Goal: Navigation & Orientation: Find specific page/section

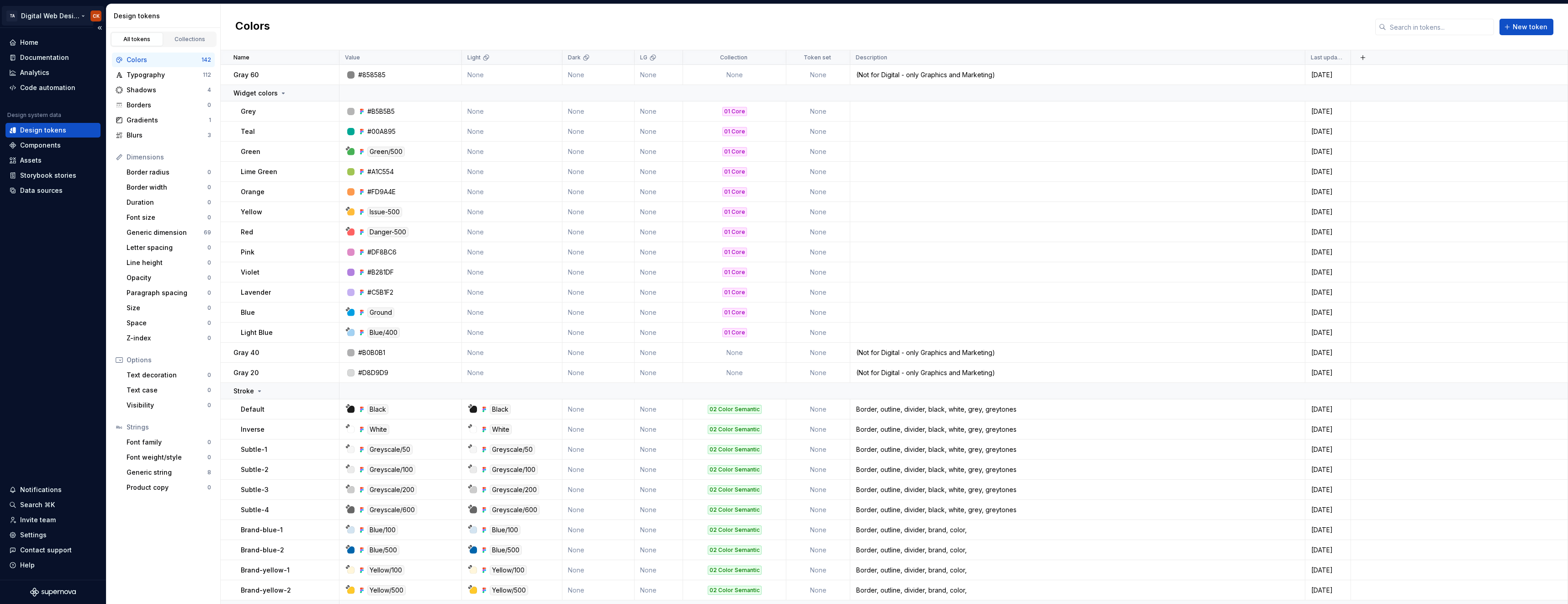
click at [97, 18] on html "TA Digital Web Design CK Home Documentation Analytics Code automation Design sy…" at bounding box center [784, 302] width 1568 height 604
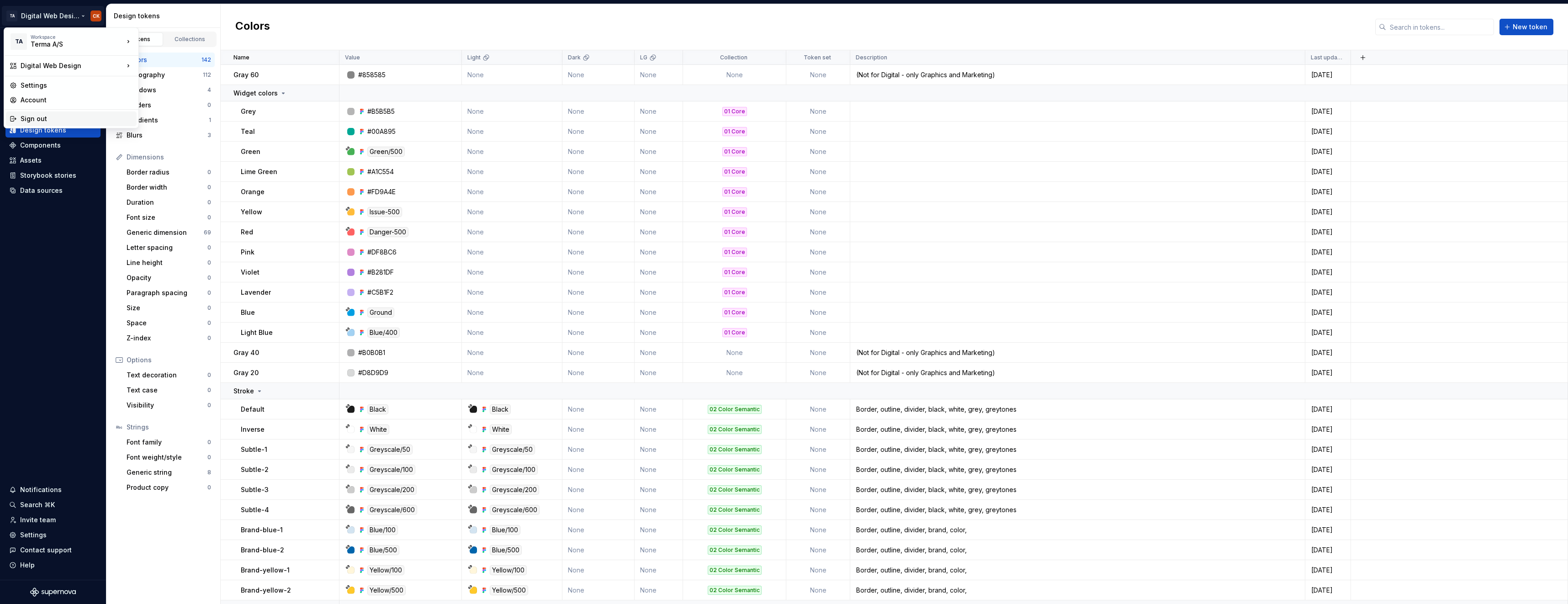
click at [25, 120] on div "Sign out" at bounding box center [77, 119] width 113 height 9
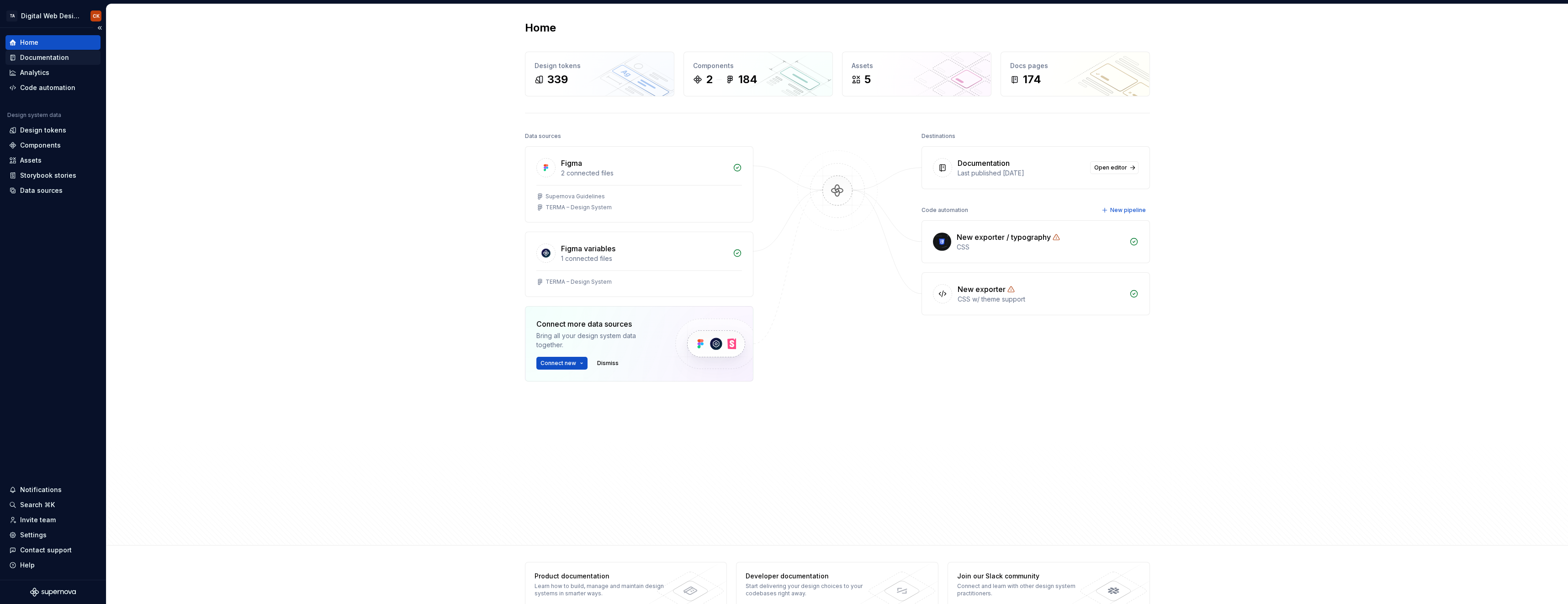
click at [51, 60] on div "Documentation" at bounding box center [44, 57] width 49 height 9
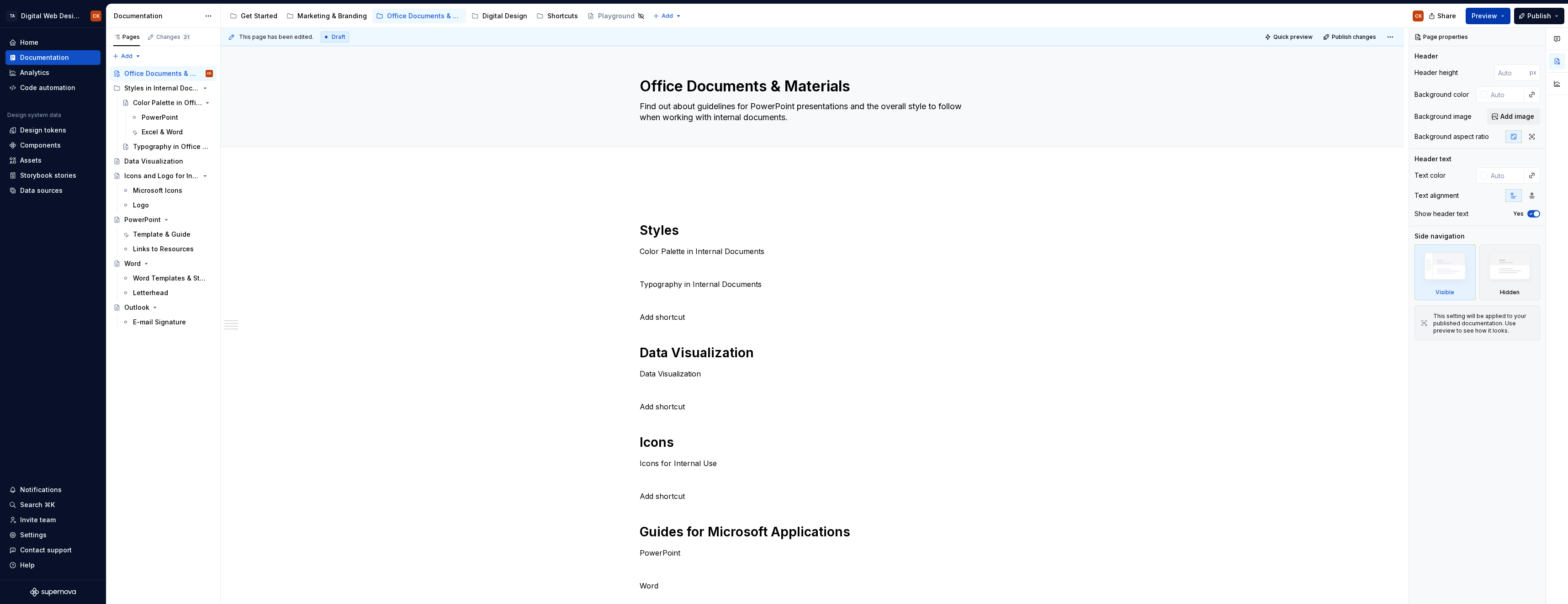
click at [1497, 16] on span "Preview" at bounding box center [1485, 16] width 26 height 9
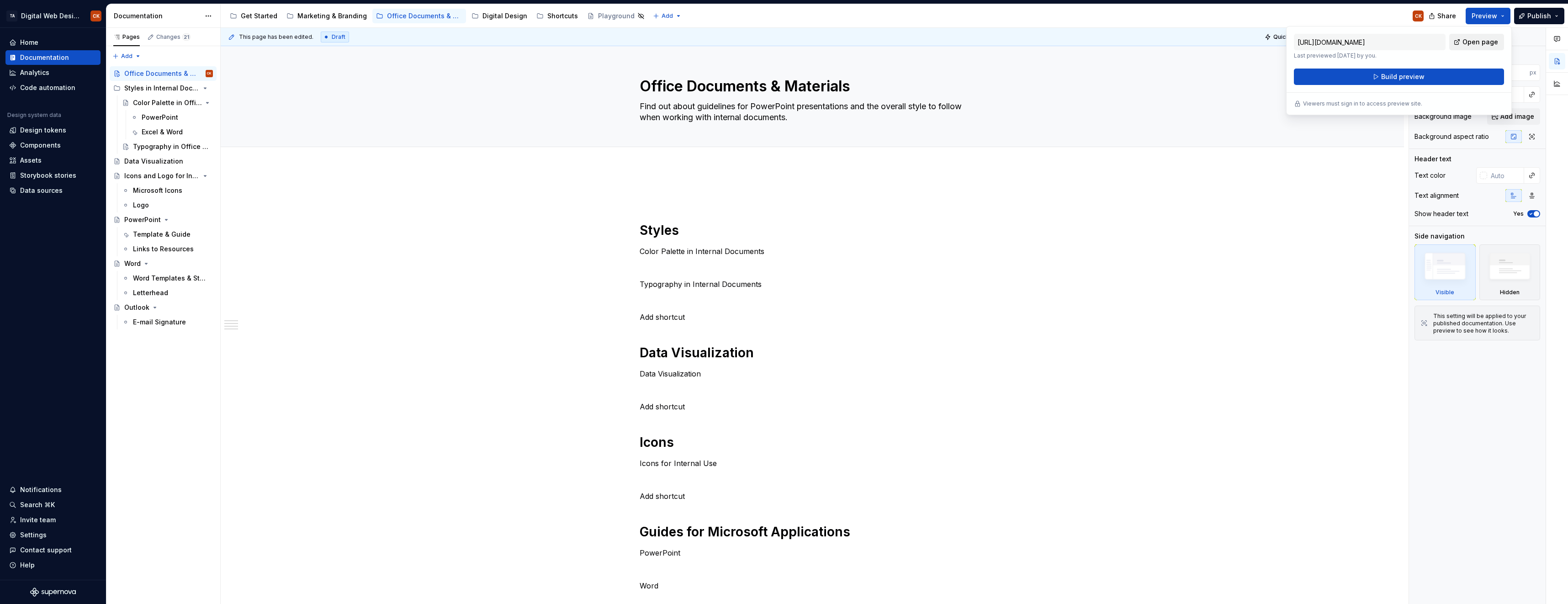
click at [1477, 43] on span "Open page" at bounding box center [1480, 42] width 36 height 9
type textarea "*"
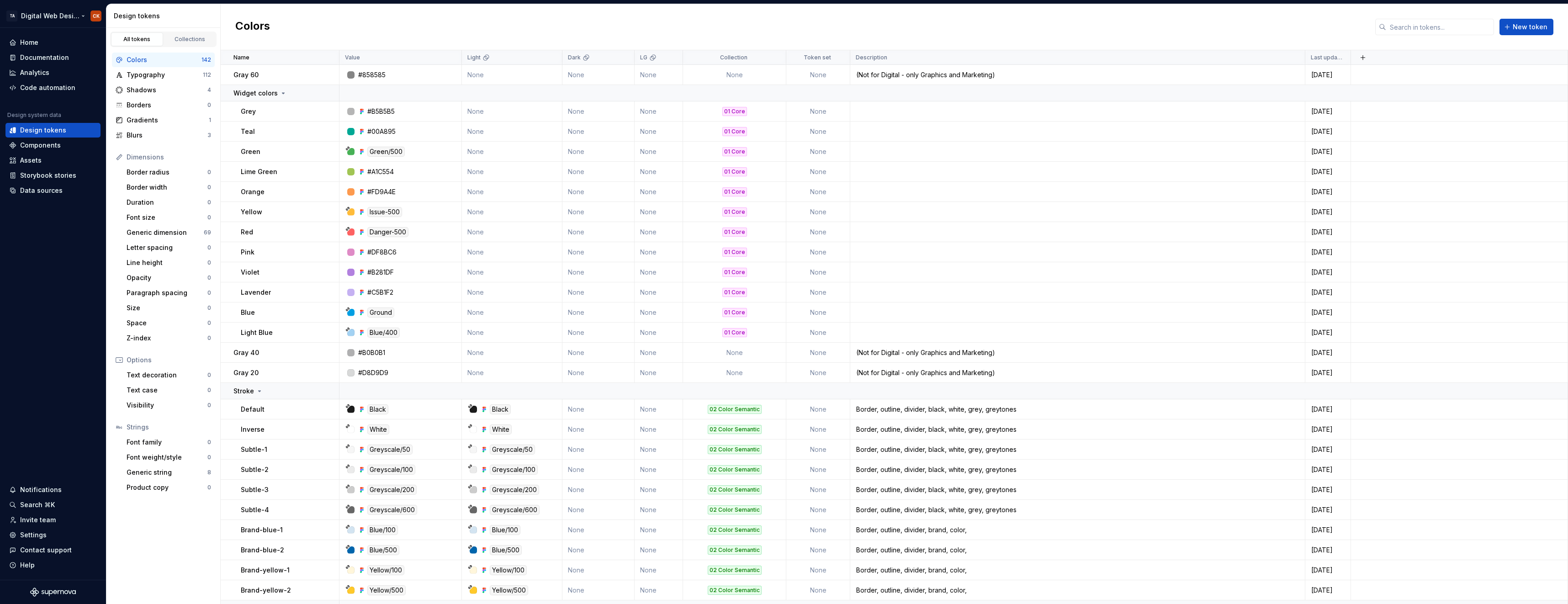
click at [52, 18] on html "TA Digital Web Design CK Home Documentation Analytics Code automation Design sy…" at bounding box center [784, 302] width 1568 height 604
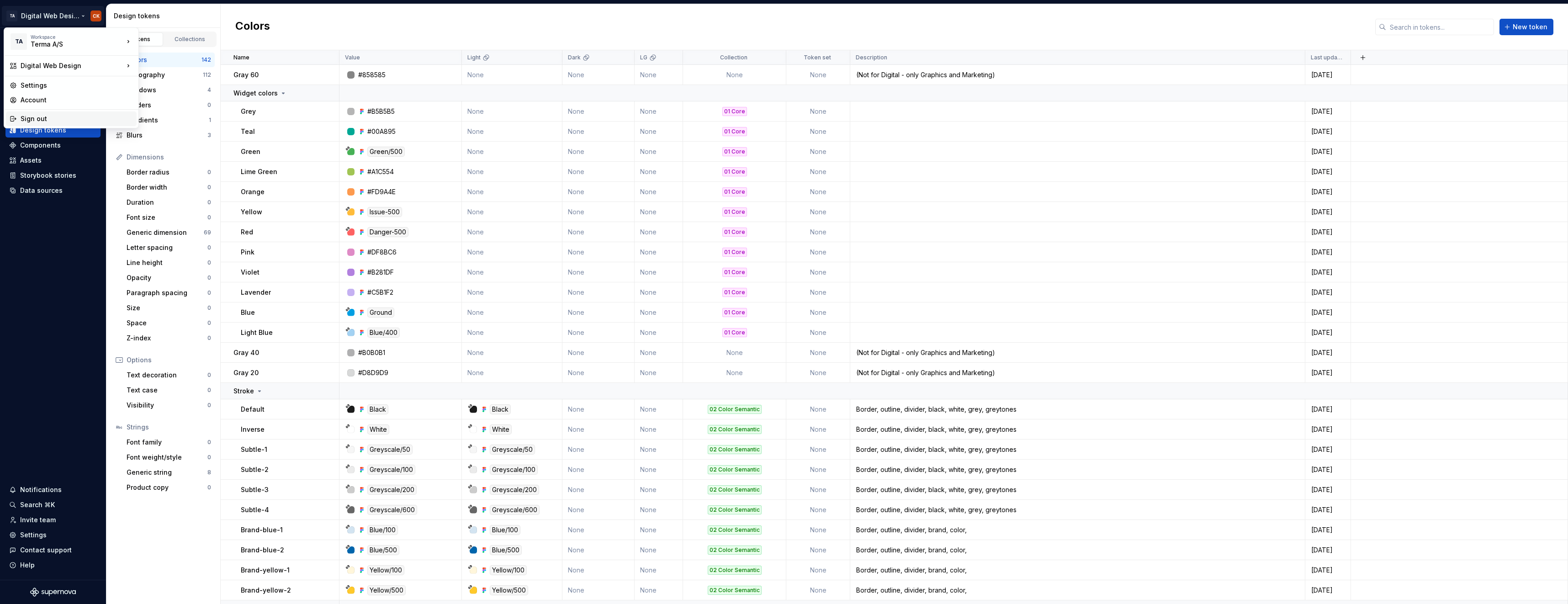
click at [34, 122] on div "Sign out" at bounding box center [77, 119] width 113 height 9
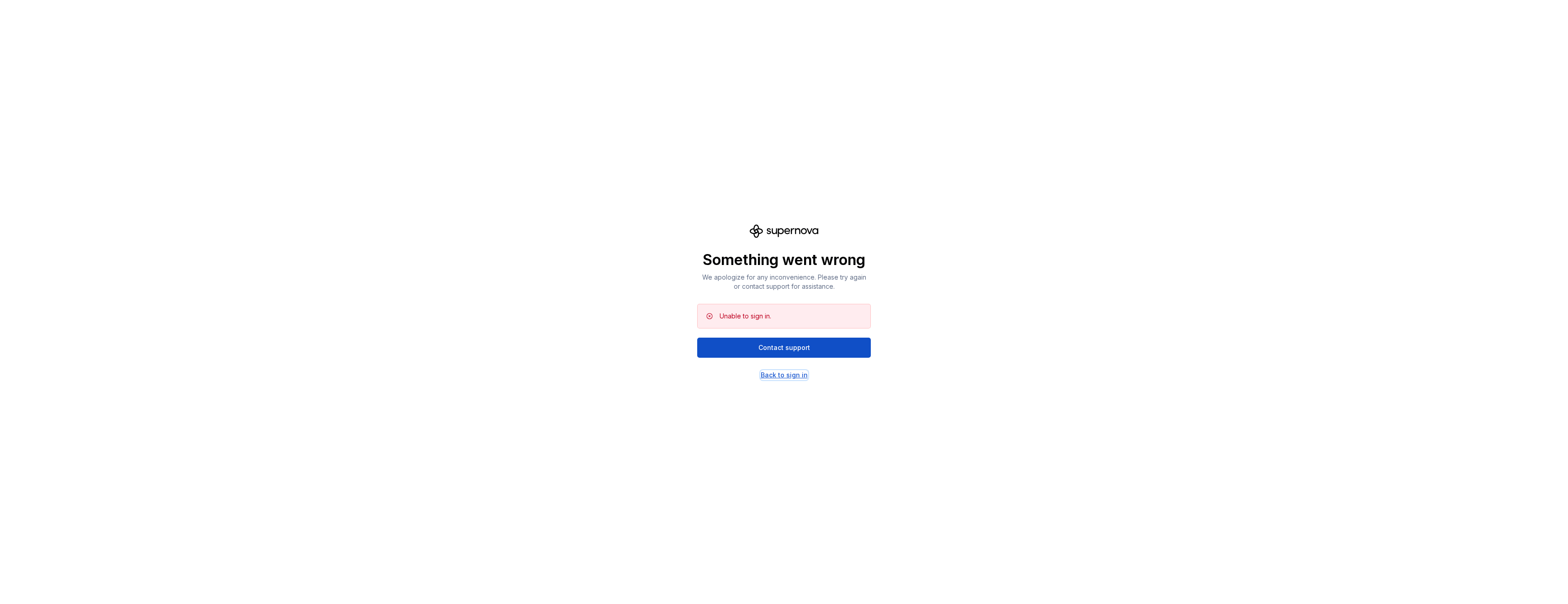
click at [791, 373] on div "Back to sign in" at bounding box center [784, 375] width 47 height 9
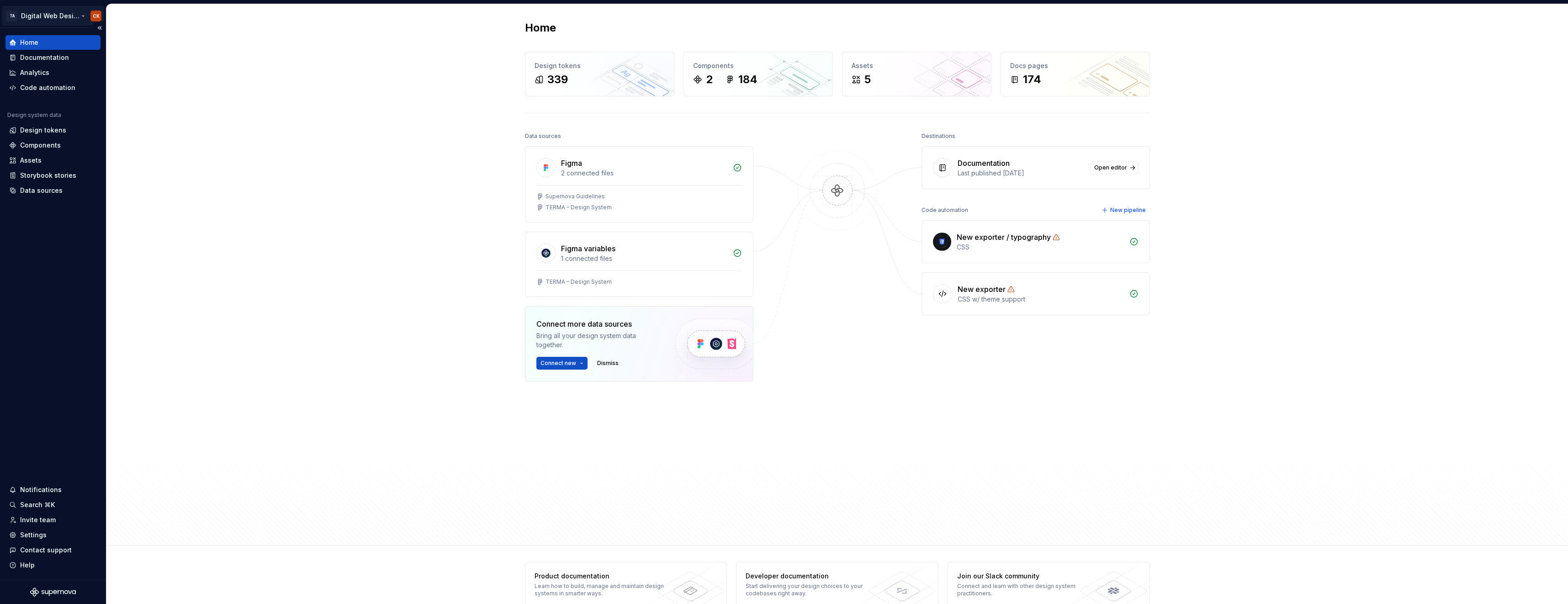
click at [84, 10] on html "TA Digital Web Design CK Home Documentation Analytics Code automation Design sy…" at bounding box center [784, 302] width 1568 height 604
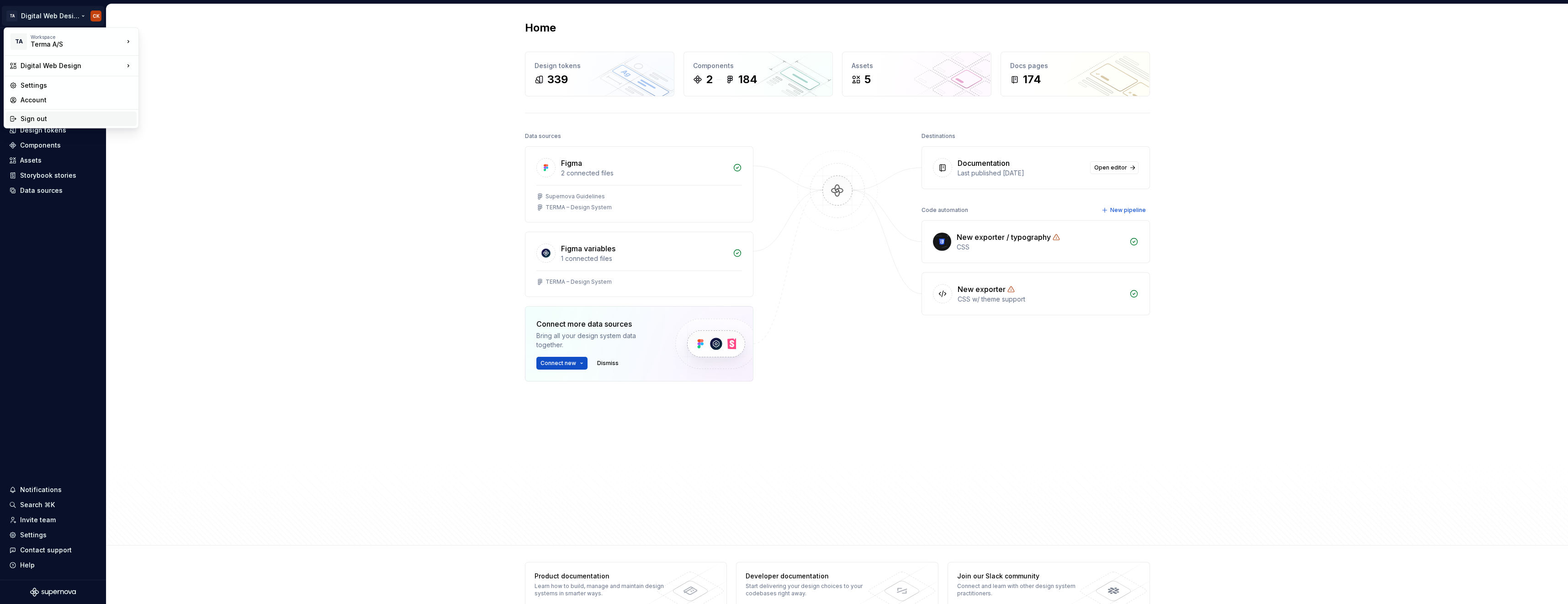
click at [100, 113] on div "Sign out" at bounding box center [71, 119] width 131 height 15
